Goal: Transaction & Acquisition: Purchase product/service

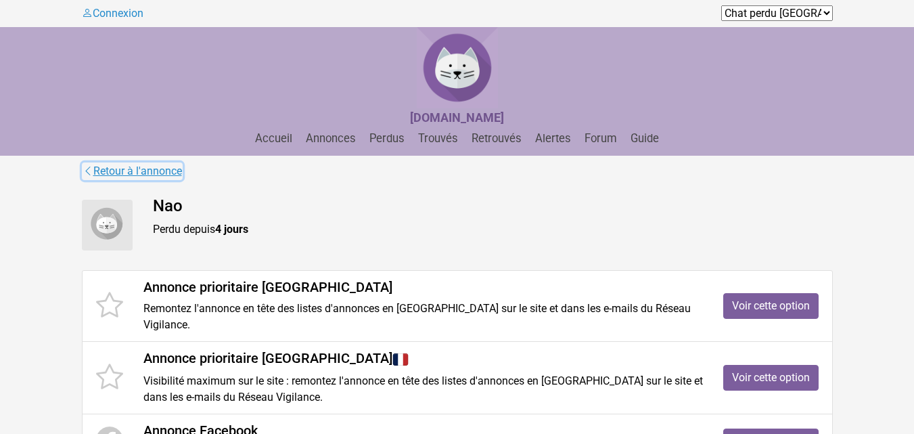
click at [87, 170] on icon at bounding box center [88, 170] width 11 height 13
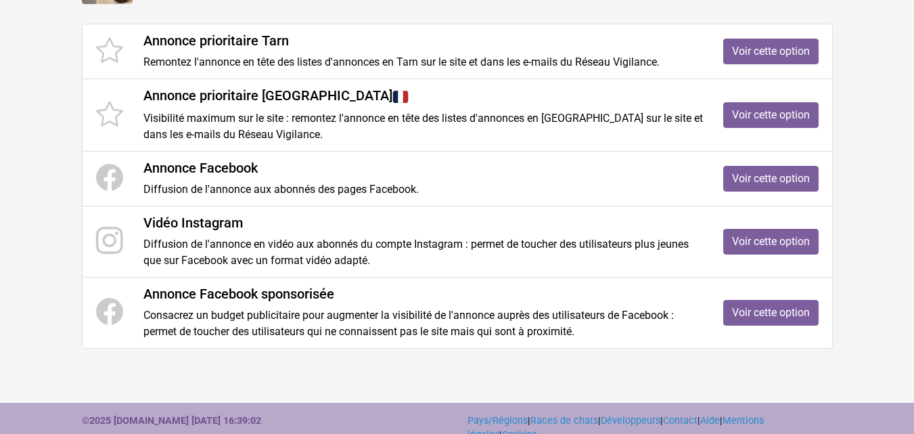
scroll to position [266, 0]
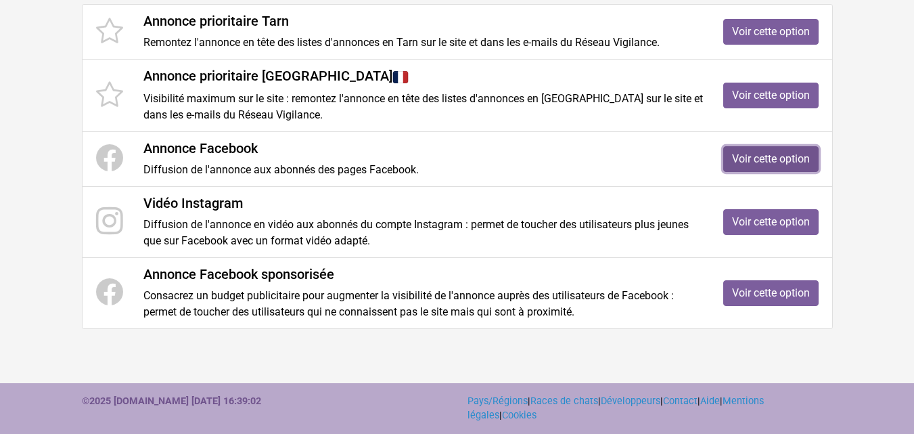
click at [771, 158] on link "Voir cette option" at bounding box center [770, 159] width 95 height 26
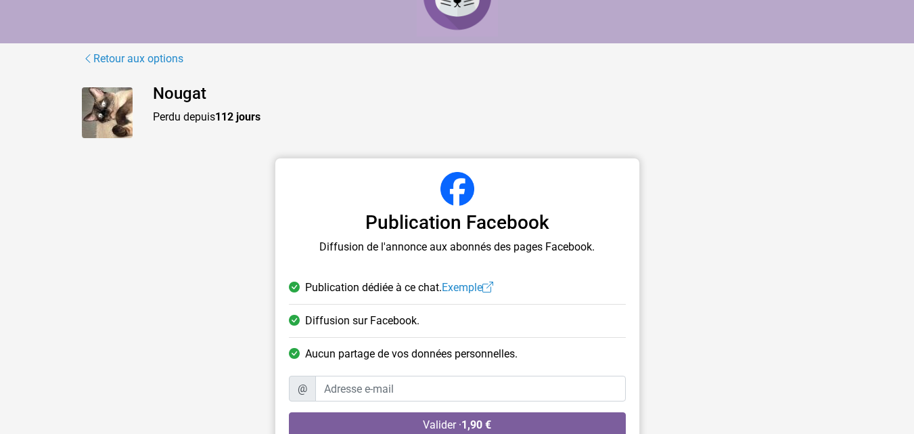
scroll to position [114, 0]
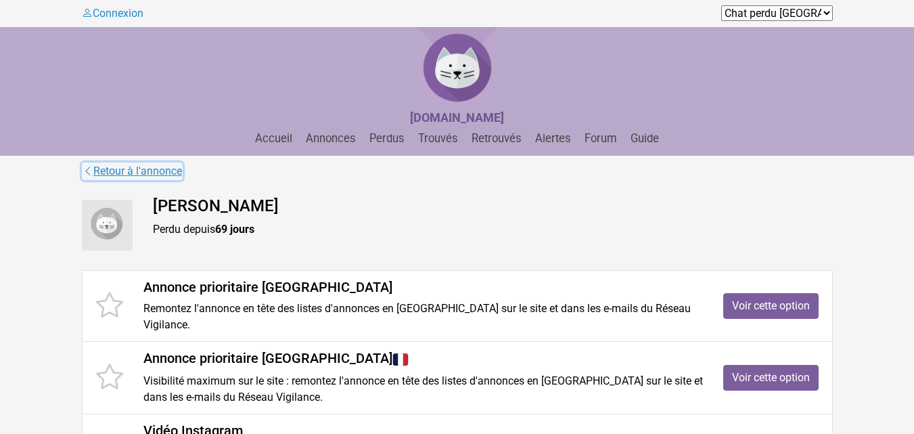
click at [87, 168] on icon at bounding box center [88, 170] width 11 height 13
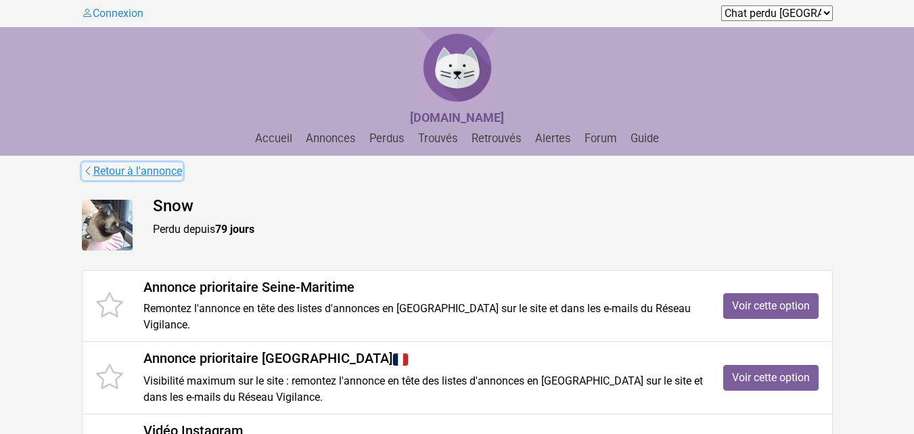
click at [86, 170] on icon at bounding box center [88, 170] width 11 height 13
